Goal: Navigation & Orientation: Find specific page/section

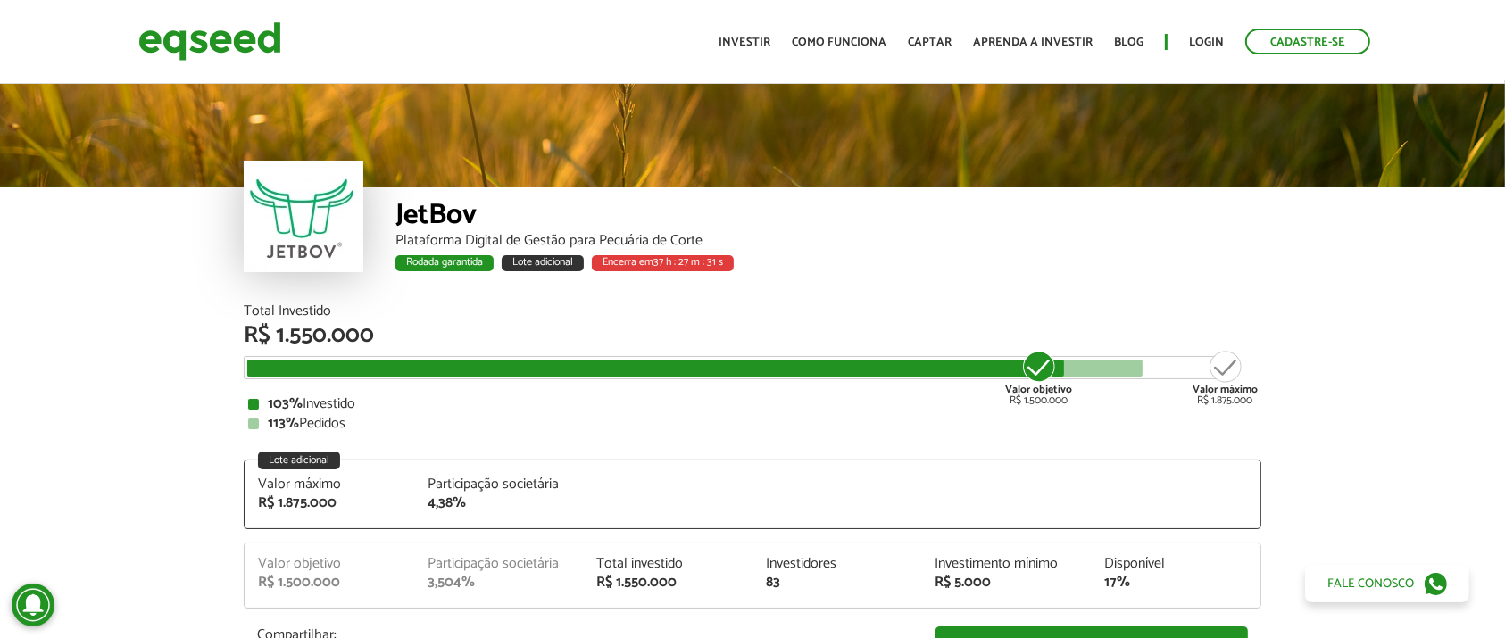
scroll to position [2294, 0]
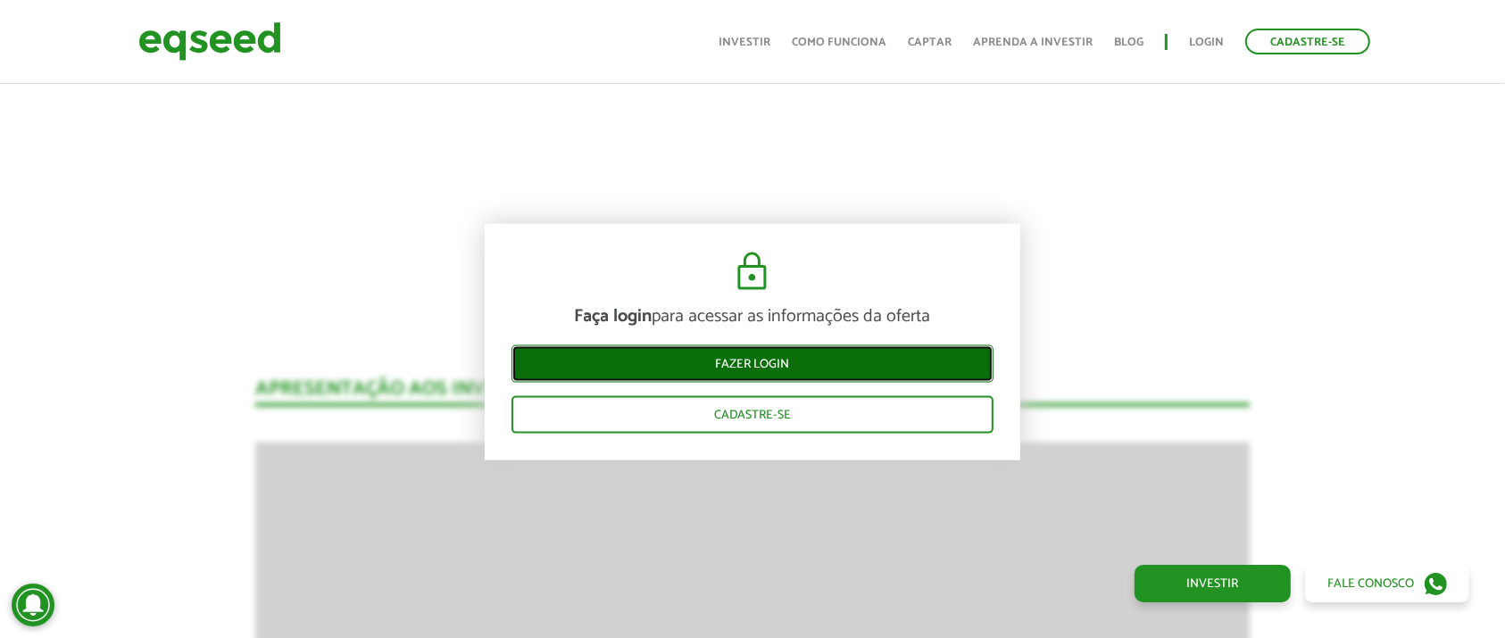
click at [913, 371] on link "Fazer login" at bounding box center [752, 363] width 482 height 37
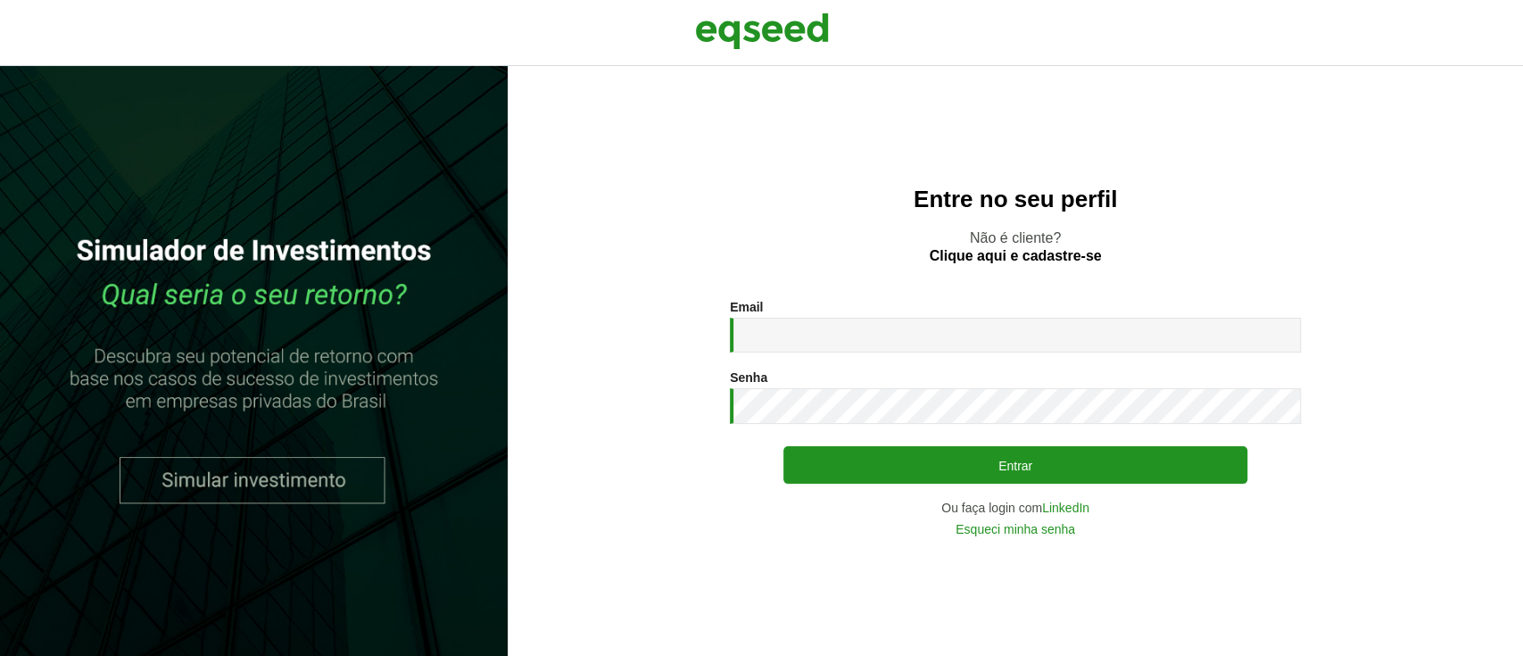
click at [920, 346] on input "Email *" at bounding box center [1015, 335] width 571 height 35
click at [861, 340] on input "Email *" at bounding box center [1015, 335] width 571 height 35
type input "**********"
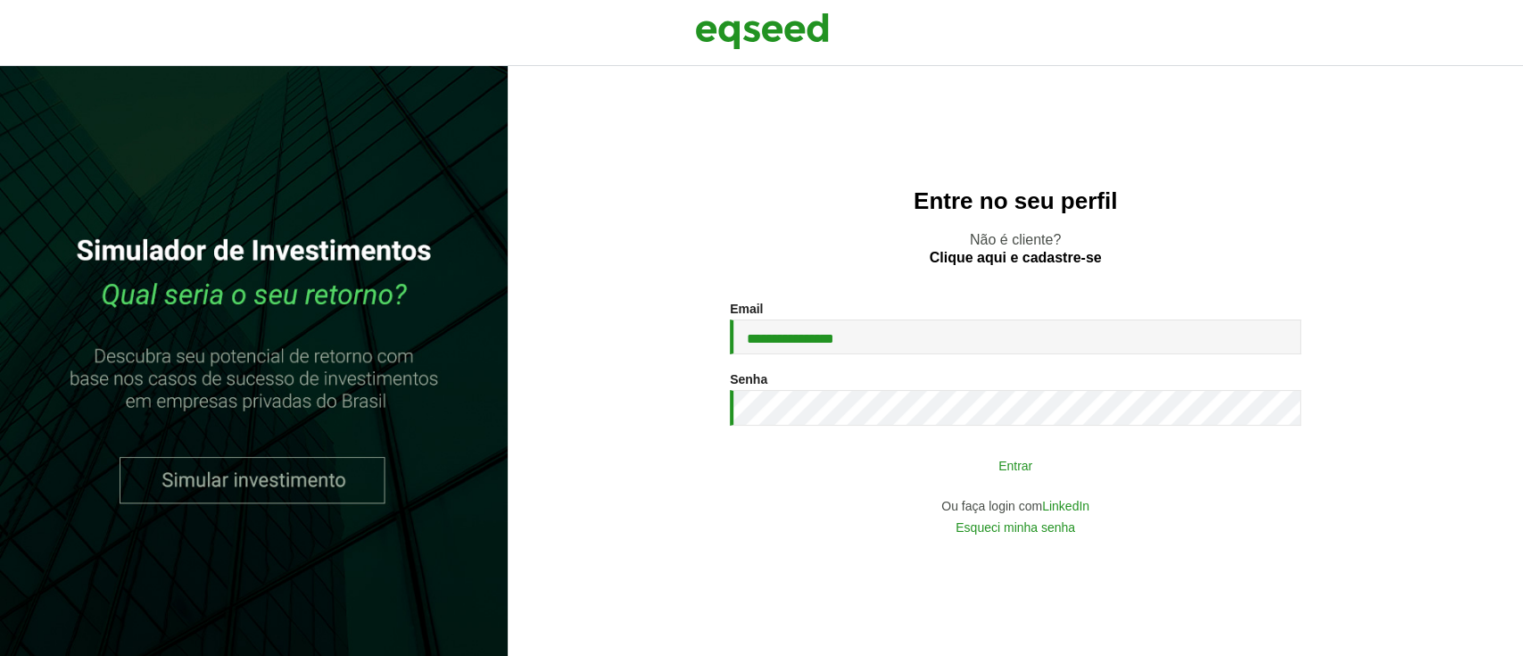
click at [844, 467] on button "Entrar" at bounding box center [1016, 465] width 464 height 34
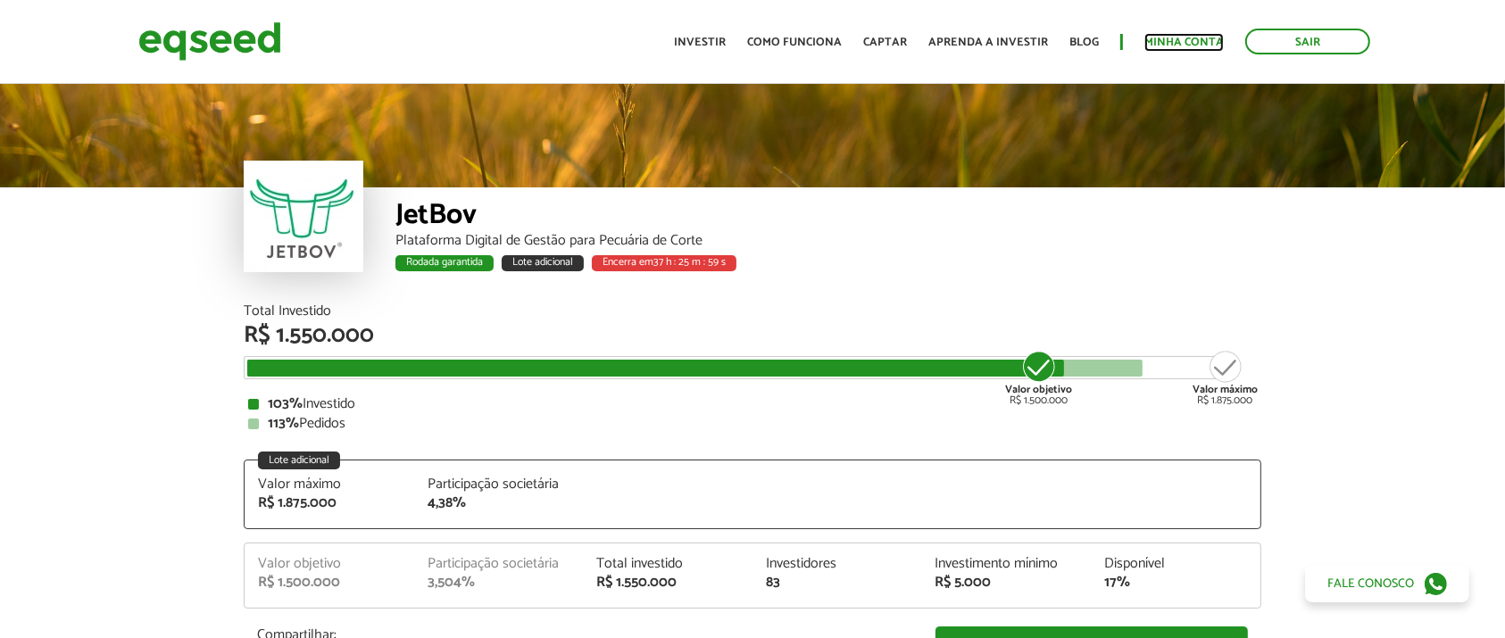
click at [1177, 46] on link "Minha conta" at bounding box center [1183, 43] width 79 height 12
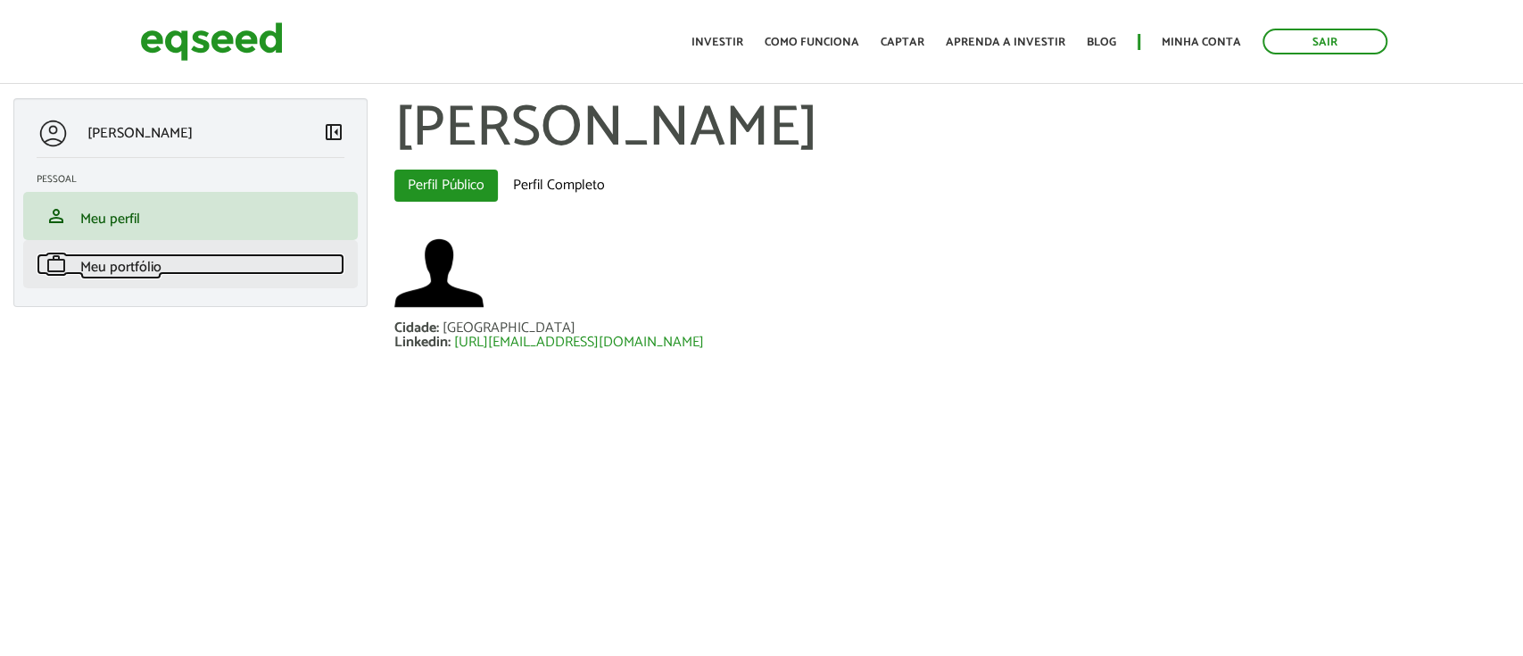
click at [114, 272] on span "Meu portfólio" at bounding box center [120, 267] width 81 height 24
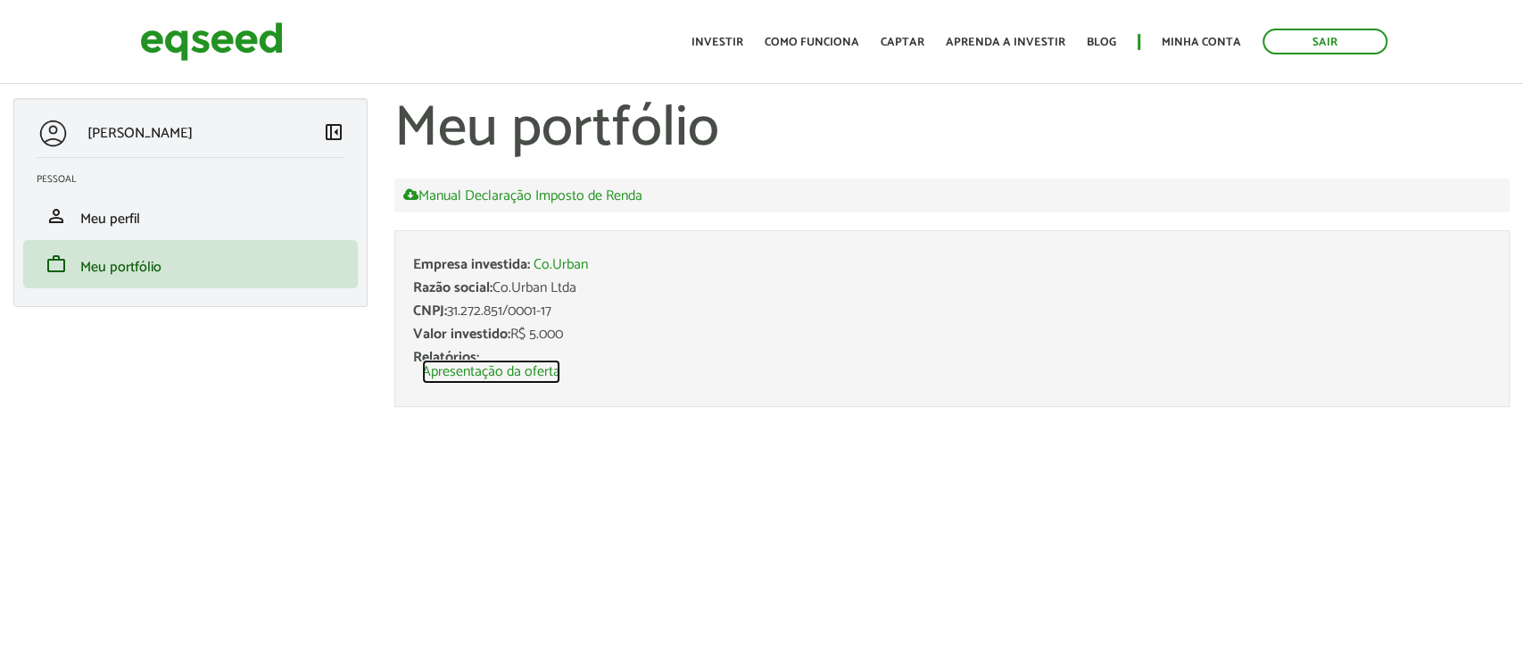
click at [502, 376] on link "Apresentação da oferta" at bounding box center [491, 372] width 138 height 14
click at [558, 266] on link "Co.Urban" at bounding box center [561, 265] width 54 height 14
